Goal: Navigation & Orientation: Find specific page/section

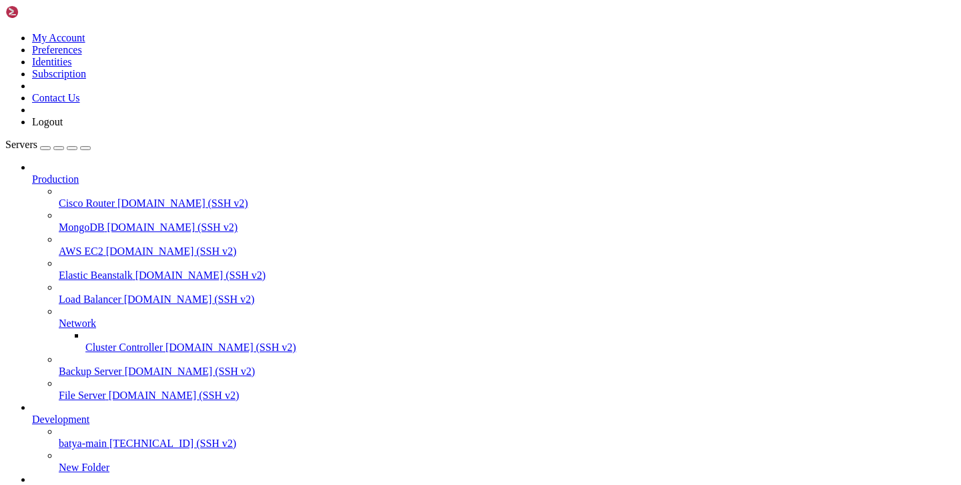
scroll to position [10, 0]
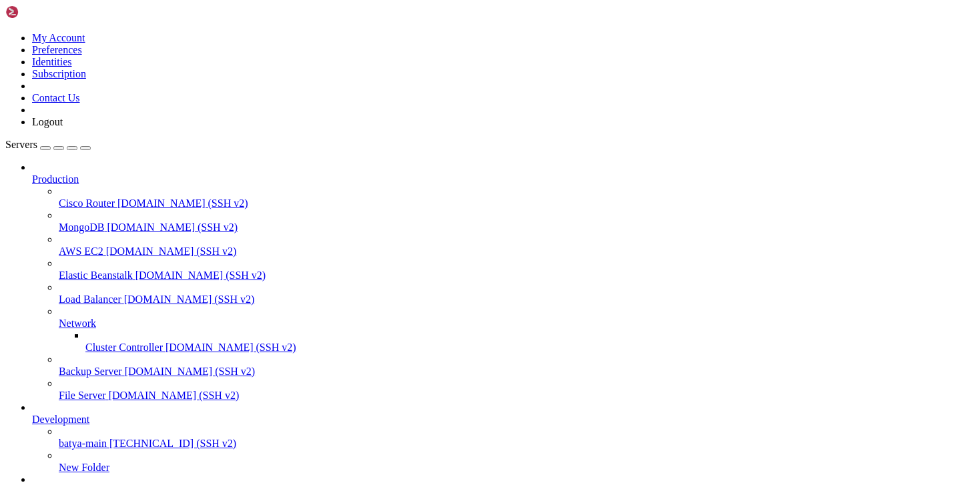
type input "/var/service"
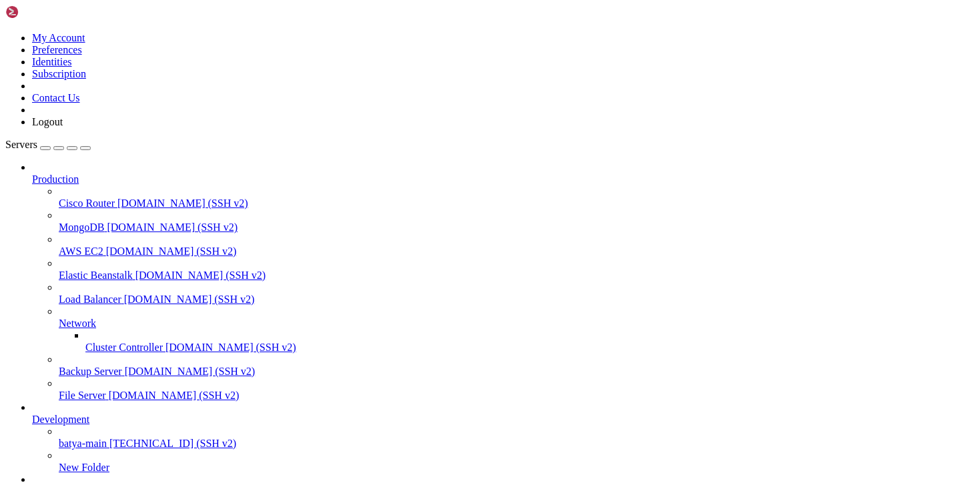
click at [60, 438] on span "batya-main" at bounding box center [83, 443] width 48 height 11
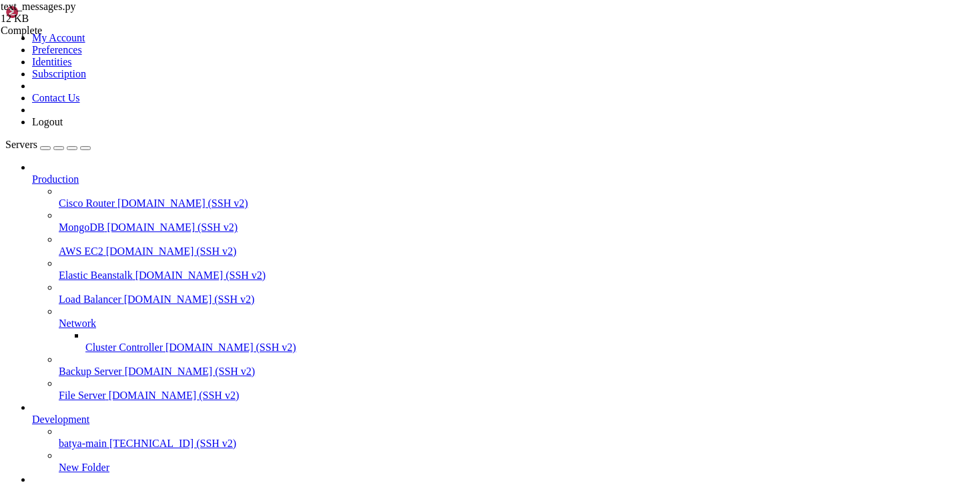
scroll to position [0, 0]
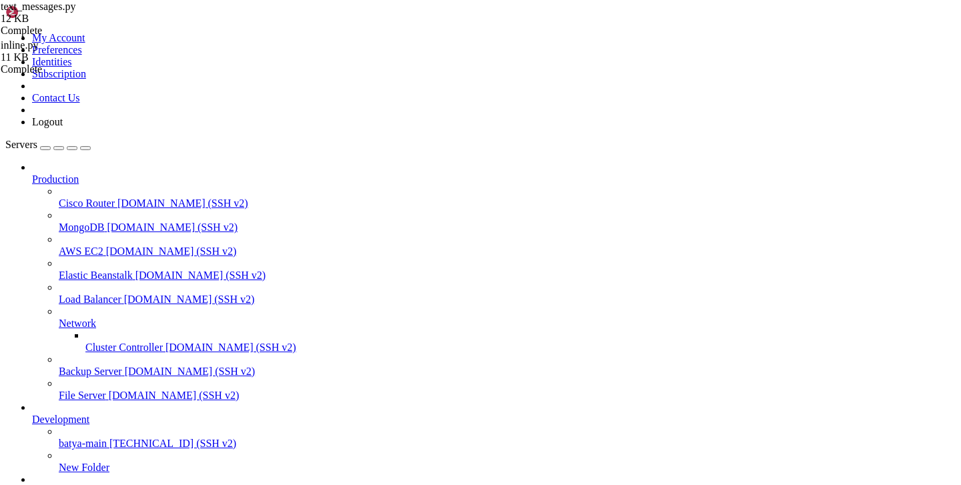
type input "/var/service/batya_vpn_bot/handlers"
